Goal: Task Accomplishment & Management: Manage account settings

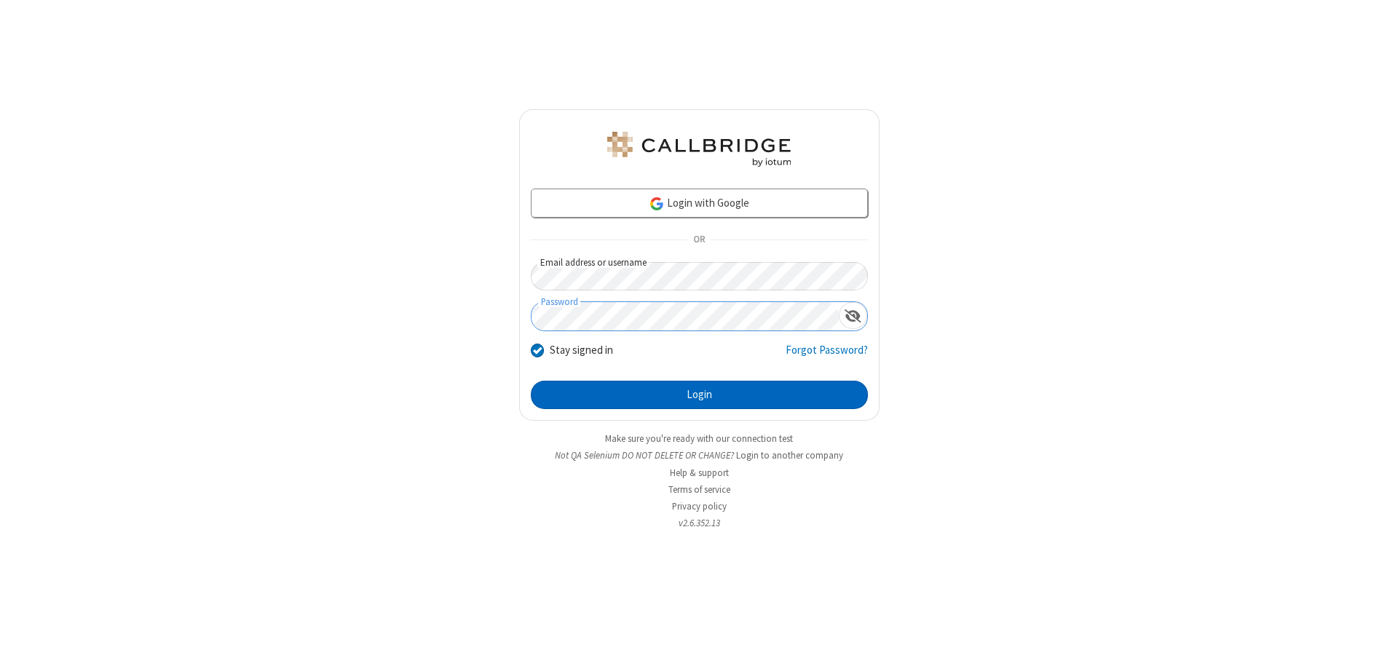
click at [699, 395] on button "Login" at bounding box center [699, 395] width 337 height 29
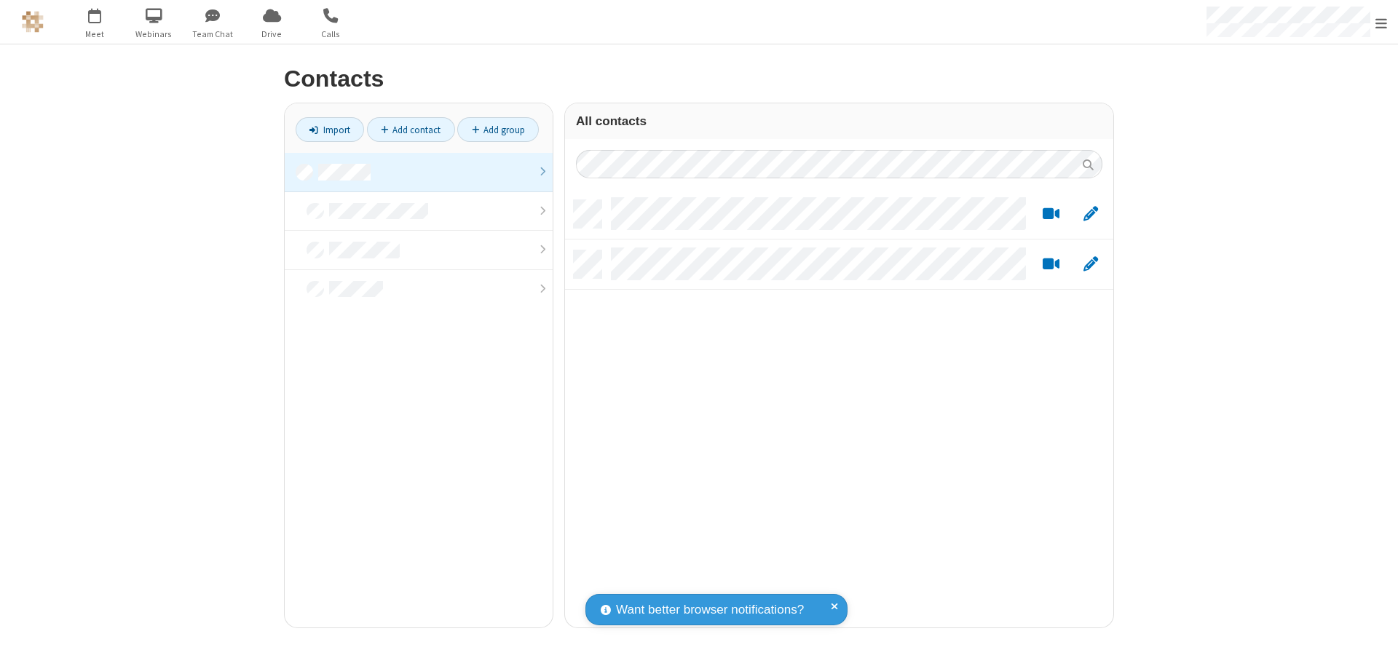
scroll to position [427, 537]
click at [419, 172] on link at bounding box center [419, 172] width 268 height 39
click at [411, 130] on link "Add contact" at bounding box center [411, 129] width 88 height 25
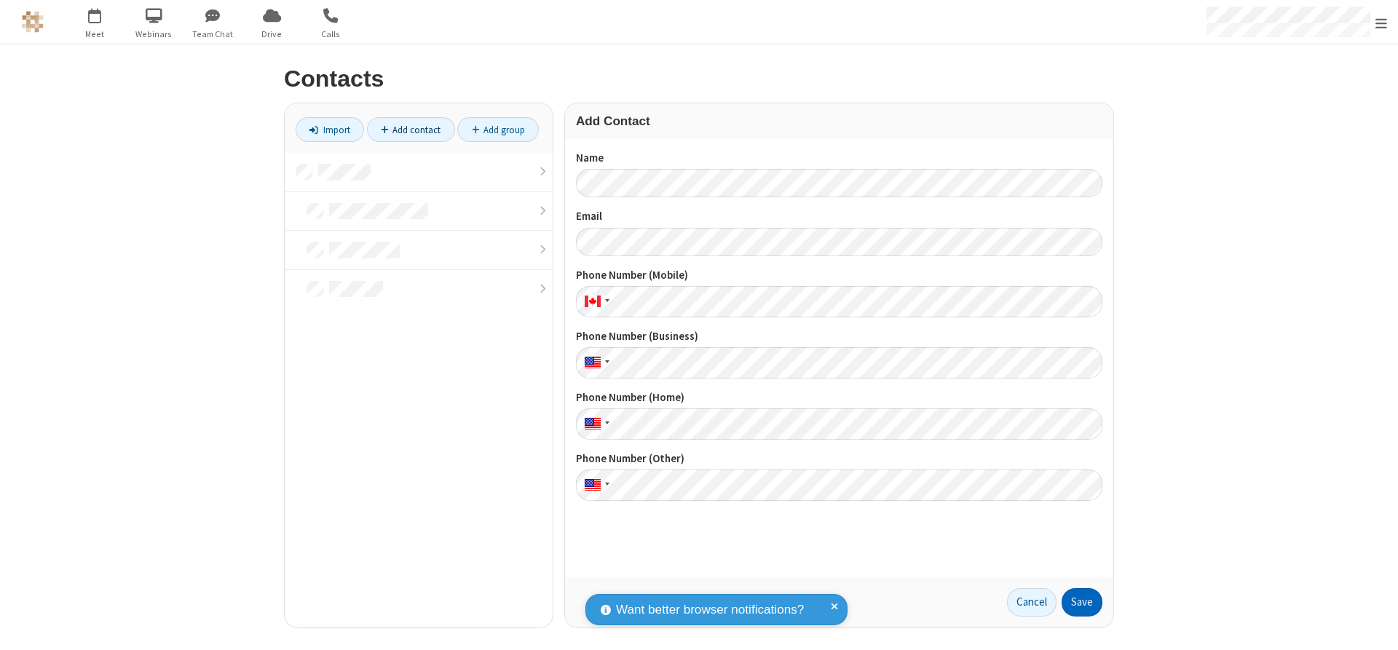
click at [1082, 602] on button "Save" at bounding box center [1082, 602] width 41 height 29
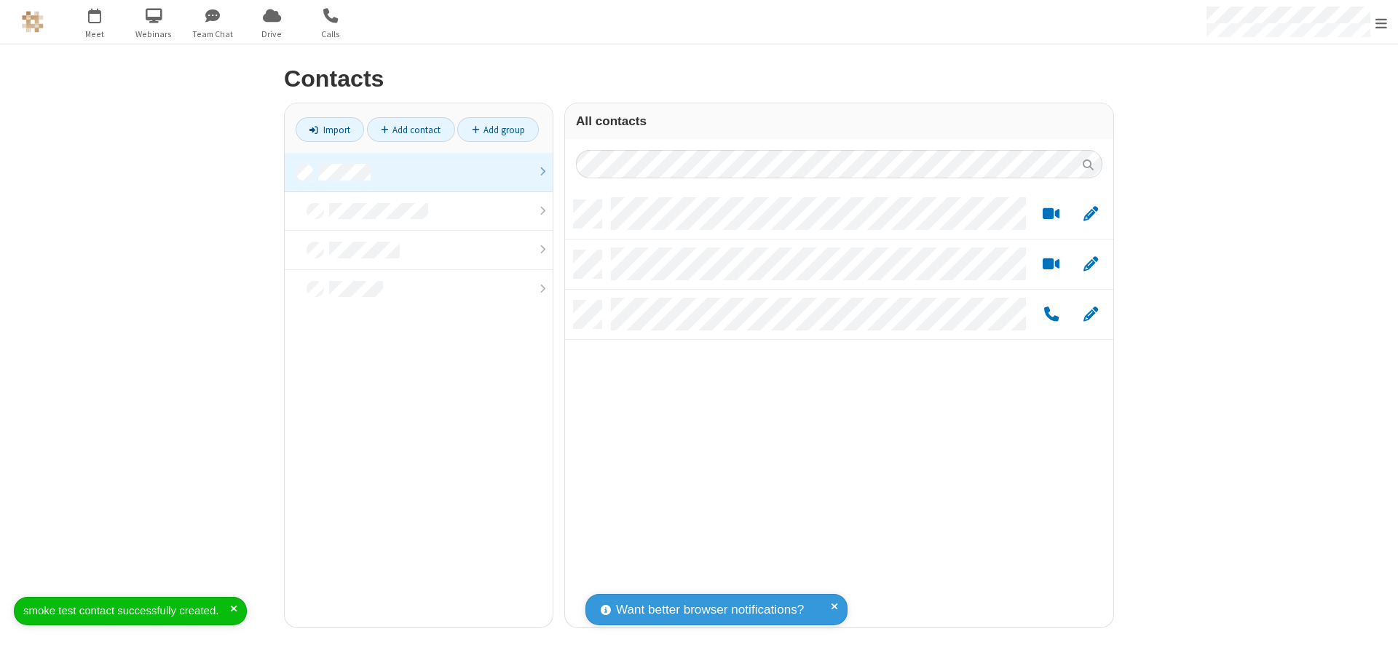
scroll to position [427, 537]
click at [411, 130] on link "Add contact" at bounding box center [411, 129] width 88 height 25
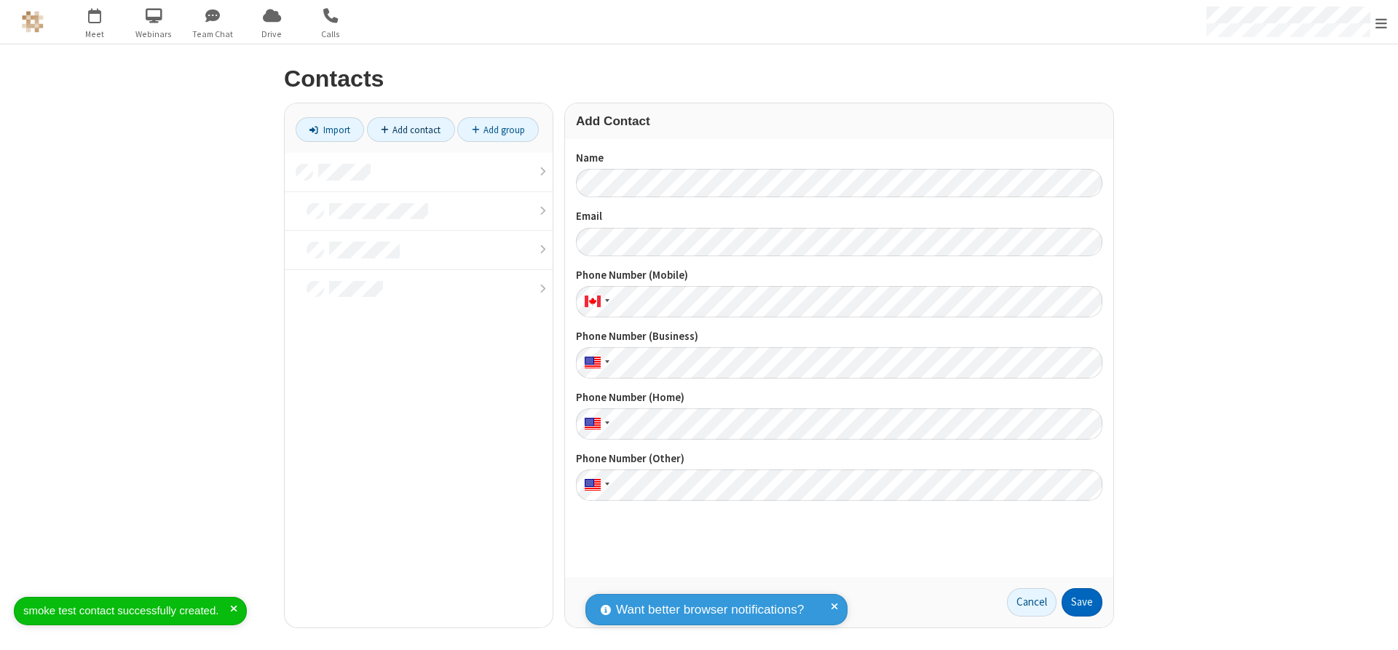
click at [1082, 602] on button "Save" at bounding box center [1082, 602] width 41 height 29
